Goal: Task Accomplishment & Management: Use online tool/utility

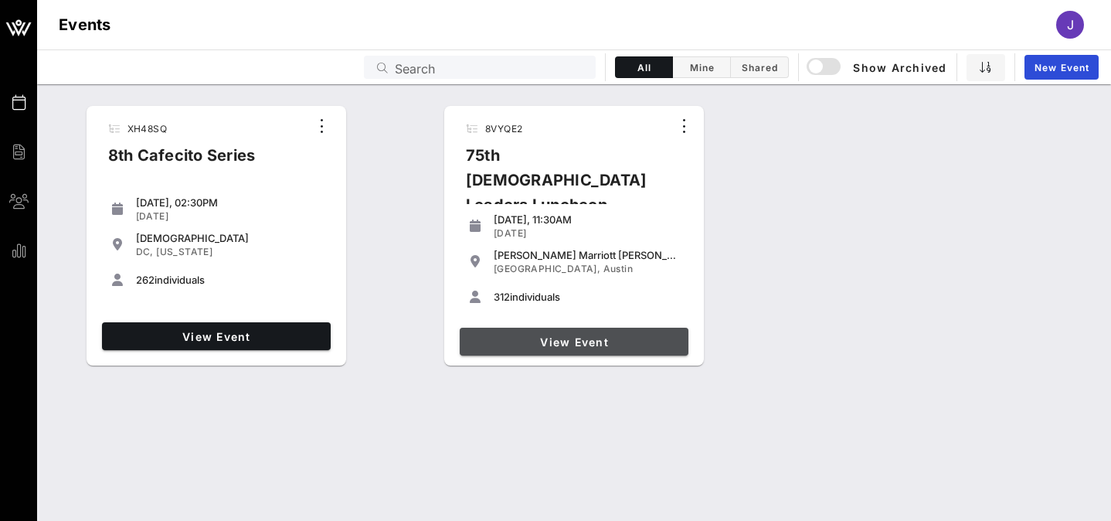
click at [517, 343] on span "View Event" at bounding box center [574, 341] width 216 height 13
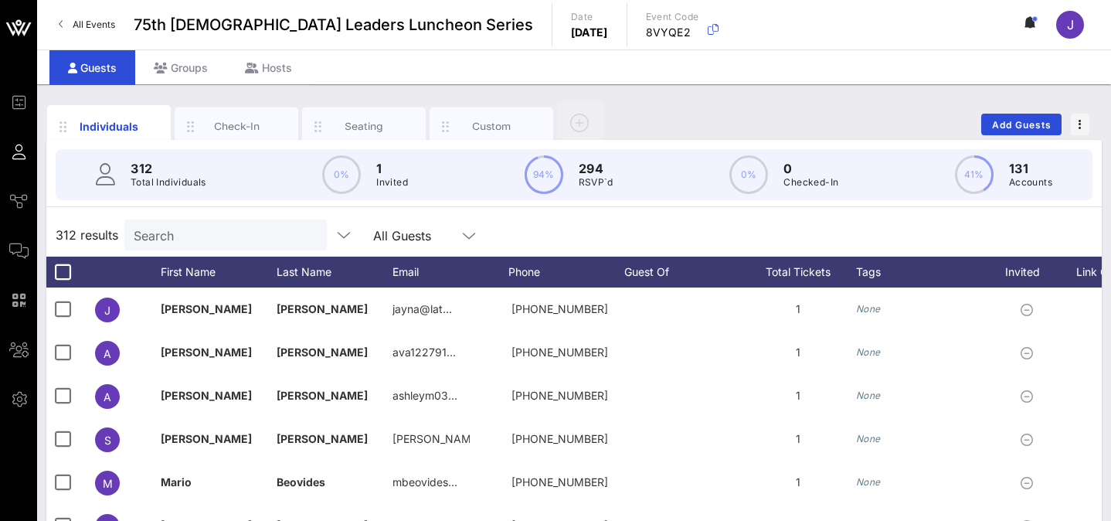
click at [66, 23] on link "All Events" at bounding box center [86, 24] width 75 height 25
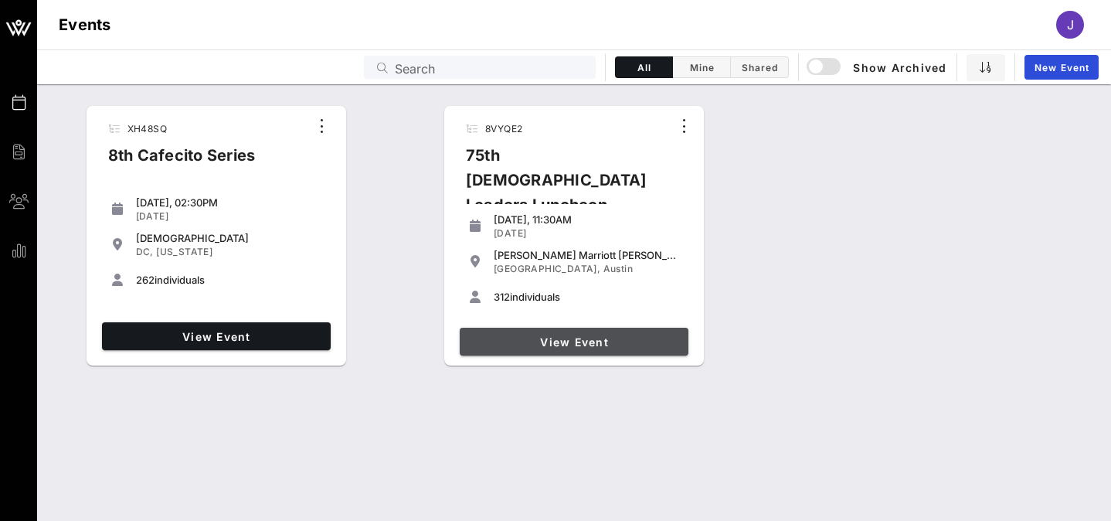
click at [505, 347] on span "View Event" at bounding box center [574, 341] width 216 height 13
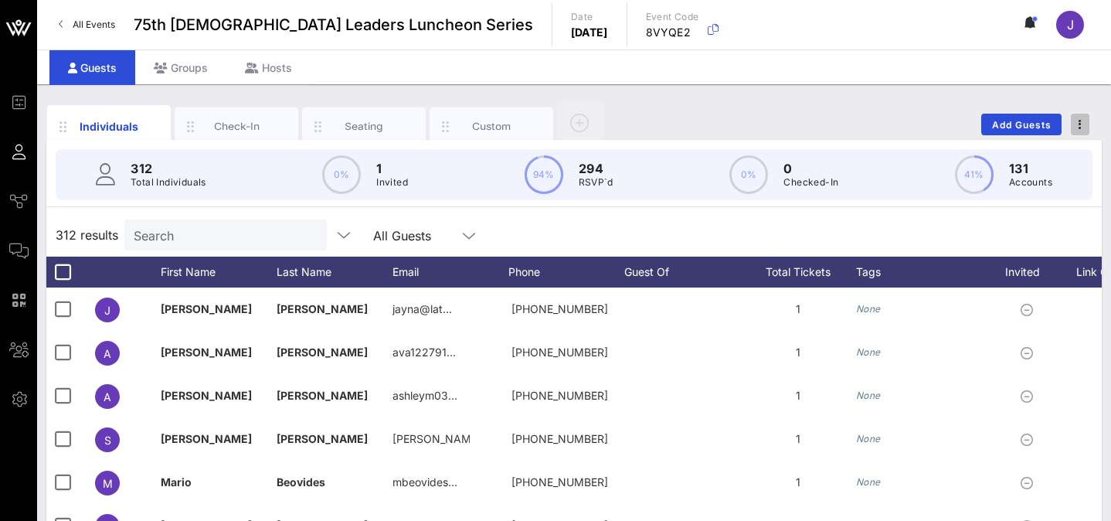
click at [1076, 131] on button "button" at bounding box center [1080, 125] width 19 height 22
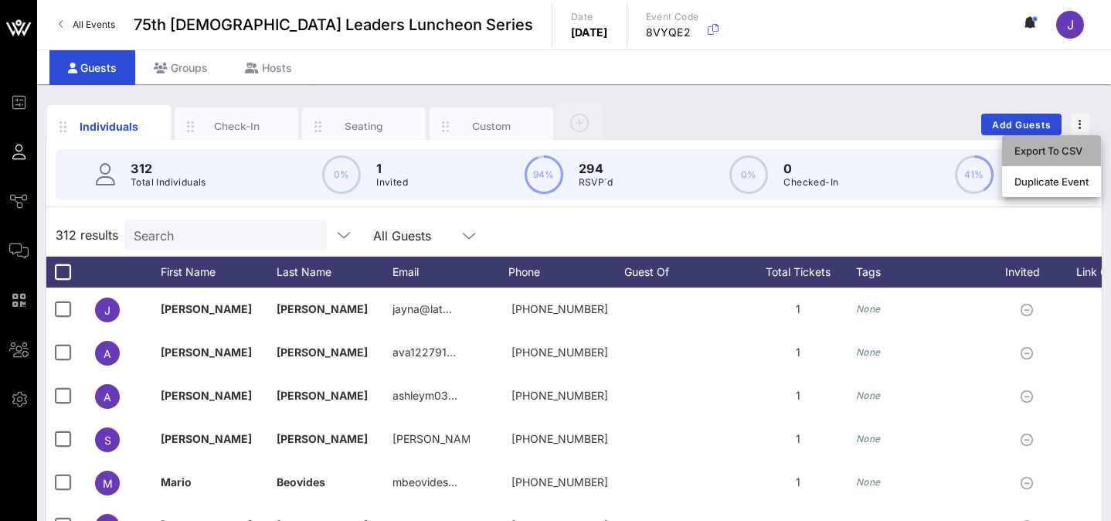
click at [1044, 152] on div "Export To CSV" at bounding box center [1052, 150] width 74 height 12
